Goal: Navigation & Orientation: Find specific page/section

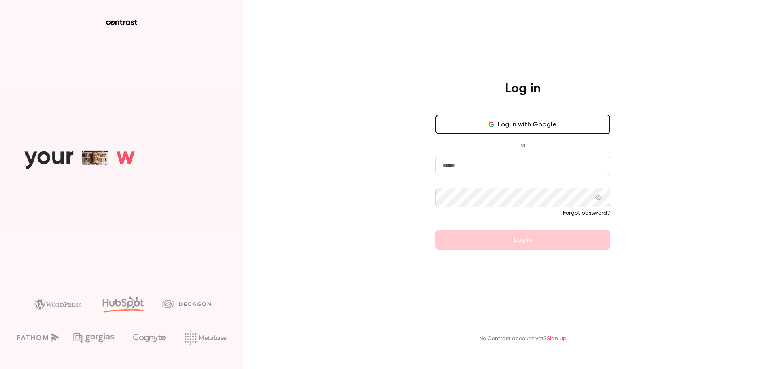
click at [504, 128] on button "Log in with Google" at bounding box center [522, 123] width 175 height 19
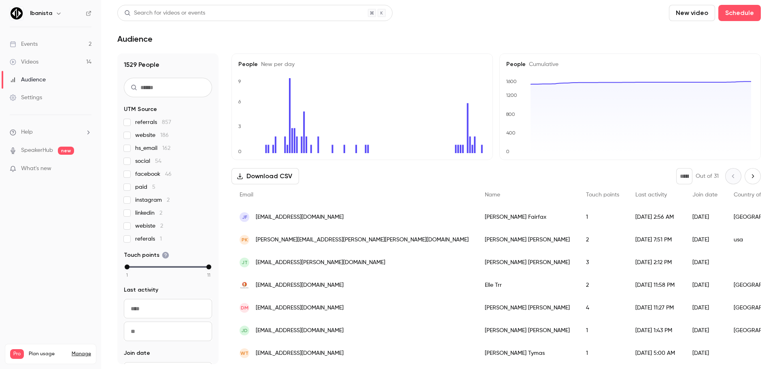
scroll to position [40, 0]
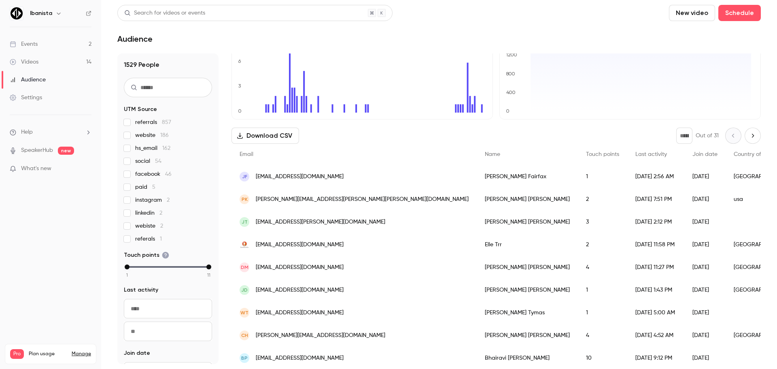
click at [35, 45] on div "Events" at bounding box center [24, 44] width 28 height 8
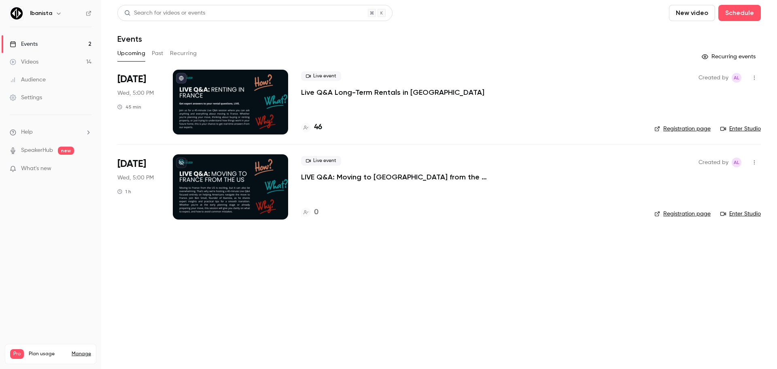
click at [361, 93] on p "Live Q&A Long-Term Rentals in [GEOGRAPHIC_DATA]" at bounding box center [392, 92] width 183 height 10
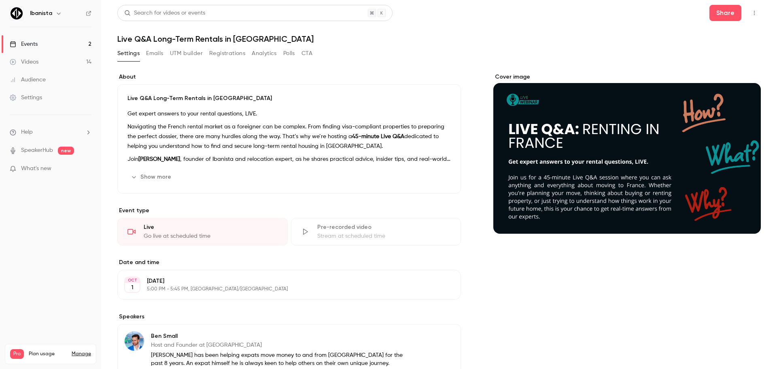
click at [38, 42] on link "Events 2" at bounding box center [50, 44] width 101 height 18
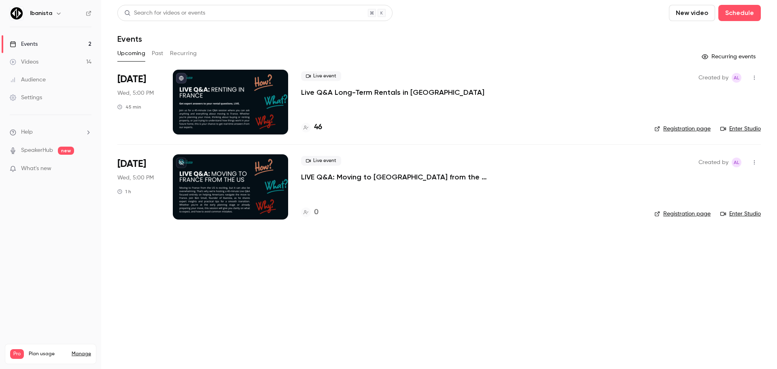
click at [30, 84] on link "Audience" at bounding box center [50, 80] width 101 height 18
